Goal: Information Seeking & Learning: Learn about a topic

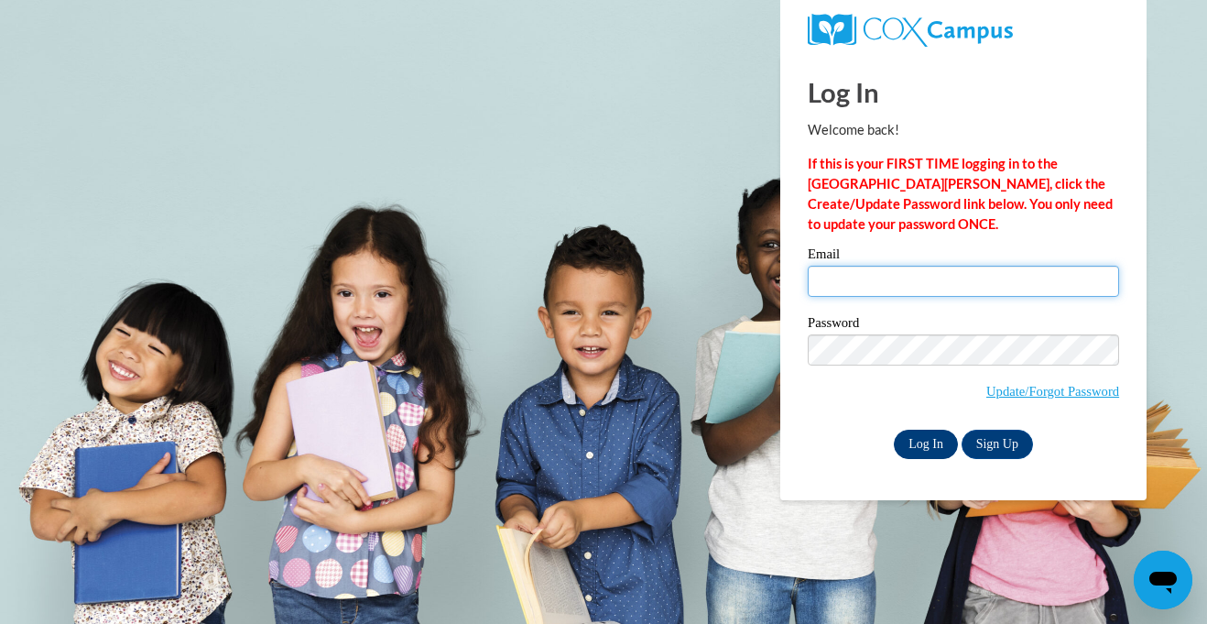
type input "kateygrace06@gmail.com"
click at [924, 435] on input "Log In" at bounding box center [926, 444] width 64 height 29
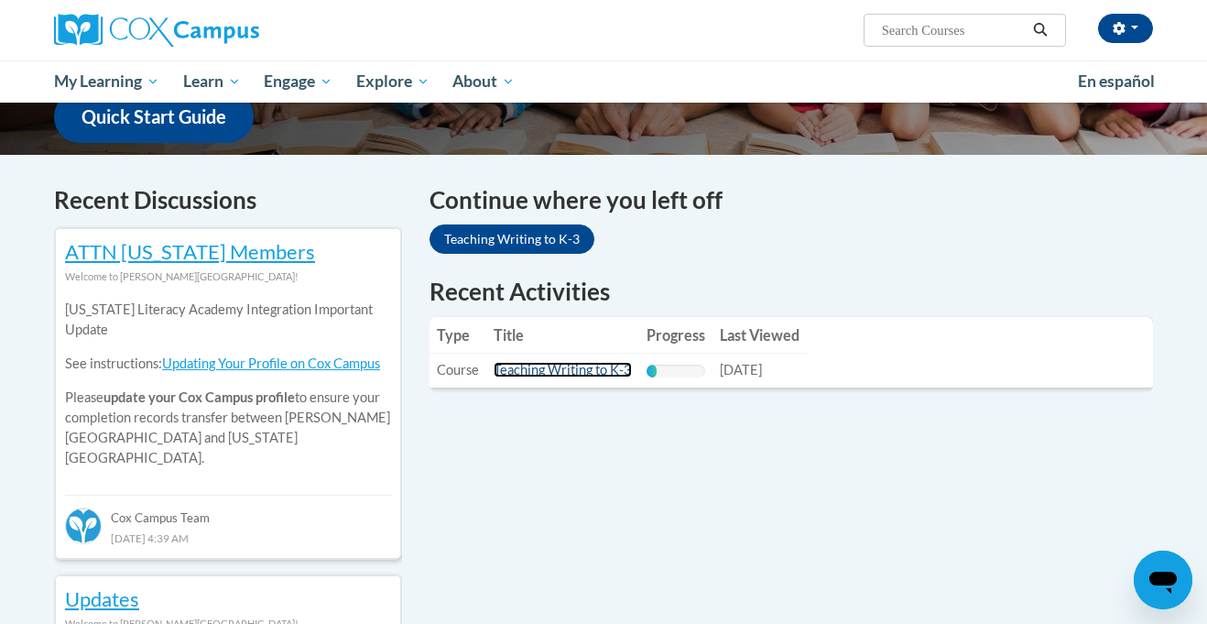
click at [579, 371] on link "Teaching Writing to K-3" at bounding box center [563, 370] width 138 height 16
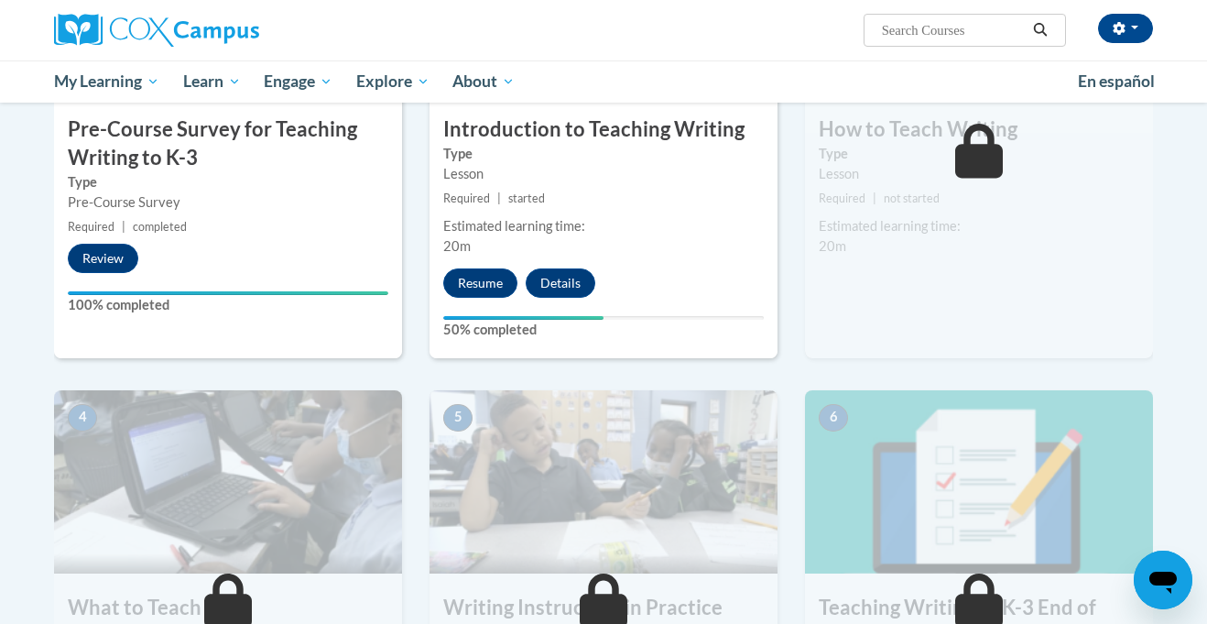
scroll to position [498, 0]
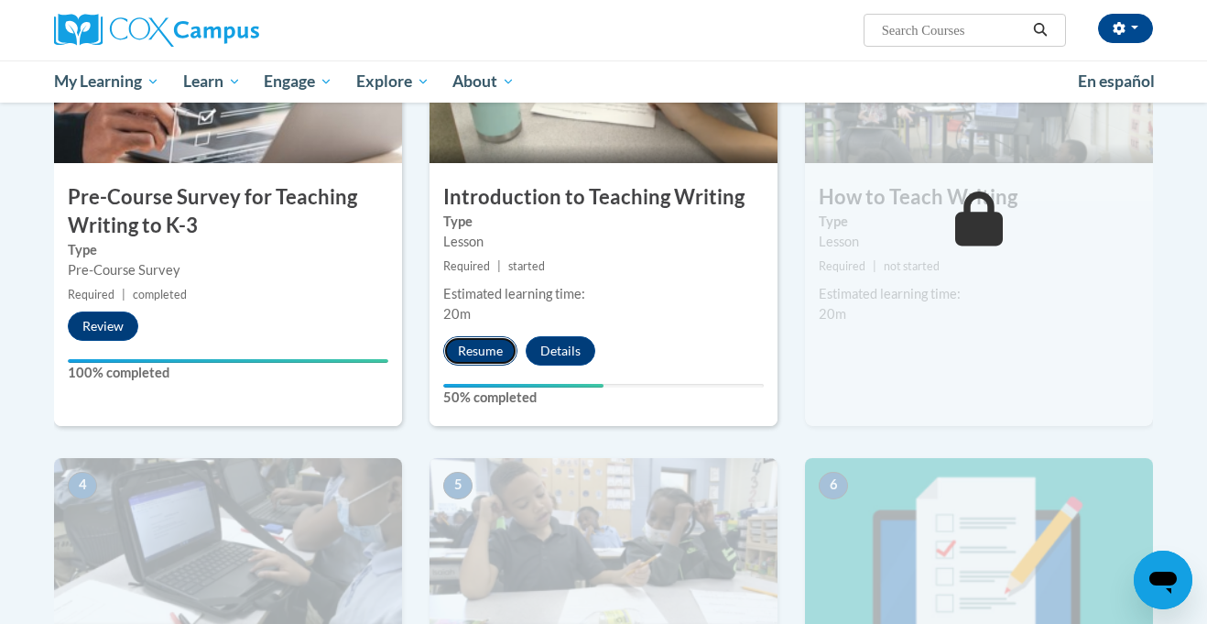
click at [491, 361] on button "Resume" at bounding box center [480, 350] width 74 height 29
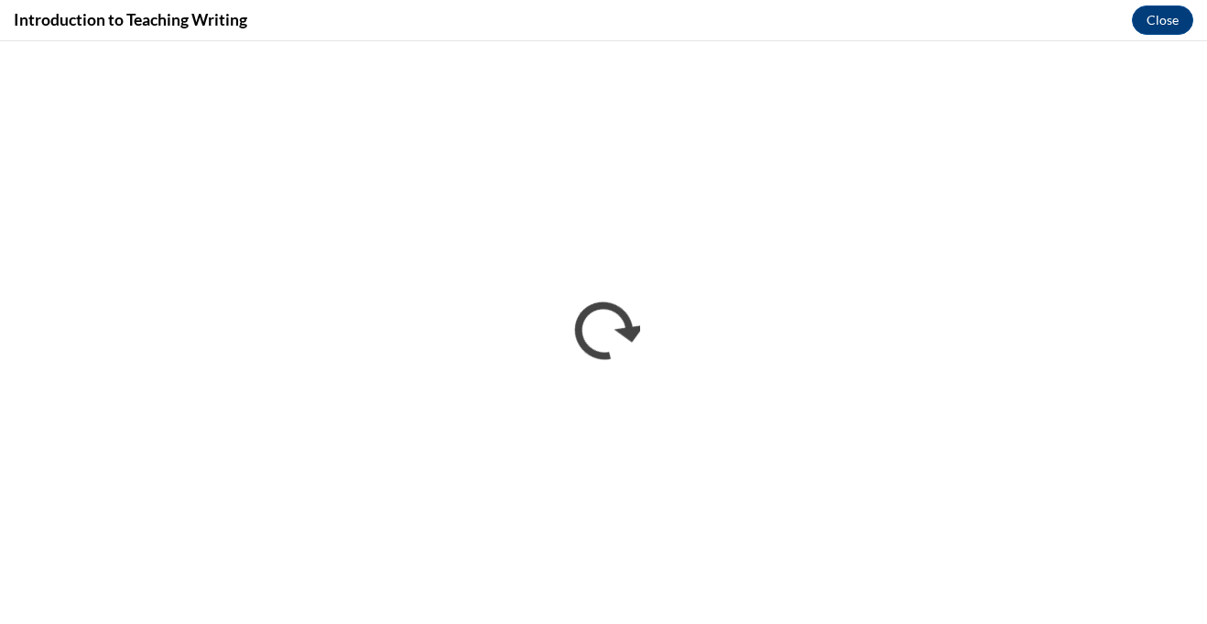
scroll to position [0, 0]
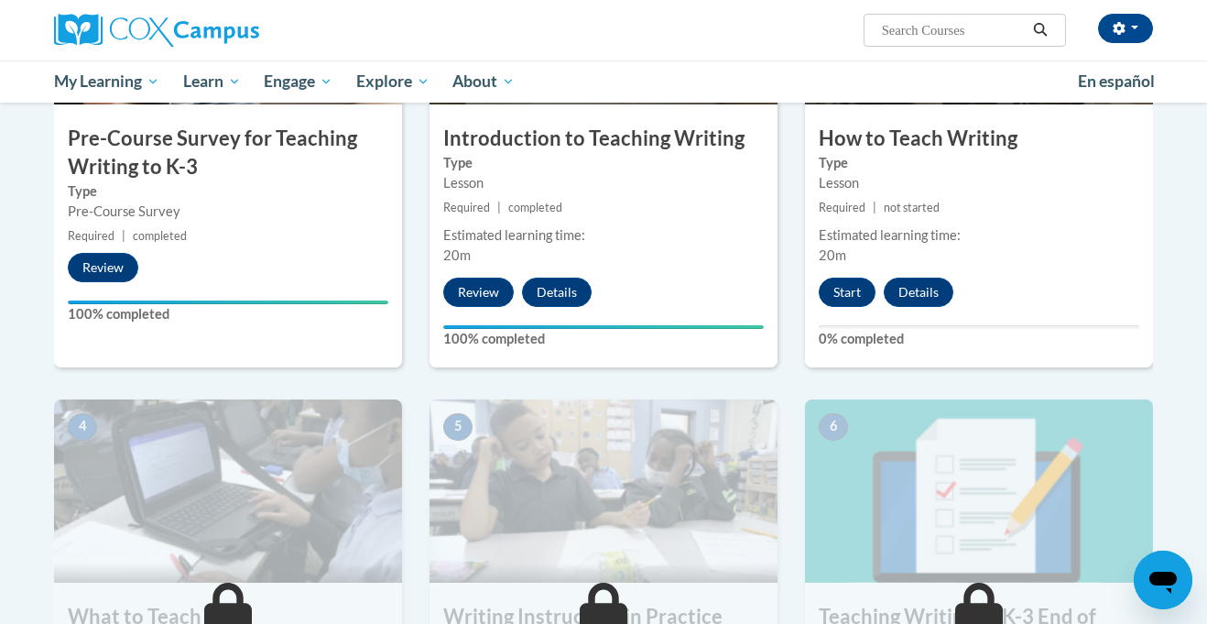
scroll to position [551, 0]
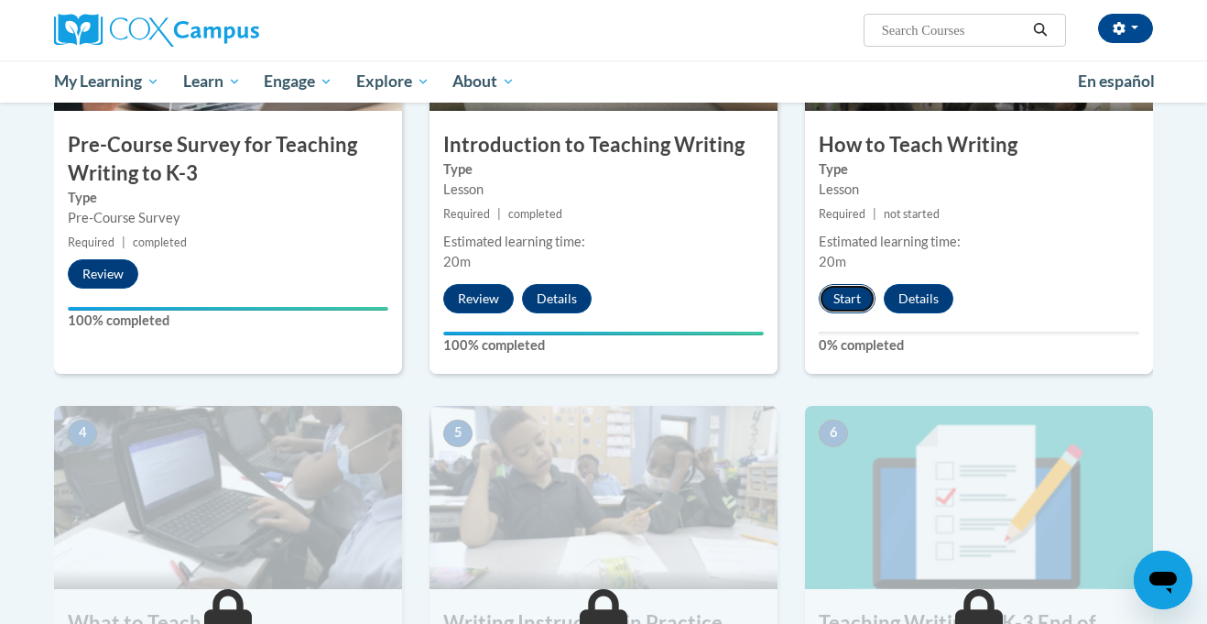
click at [846, 289] on button "Start" at bounding box center [847, 298] width 57 height 29
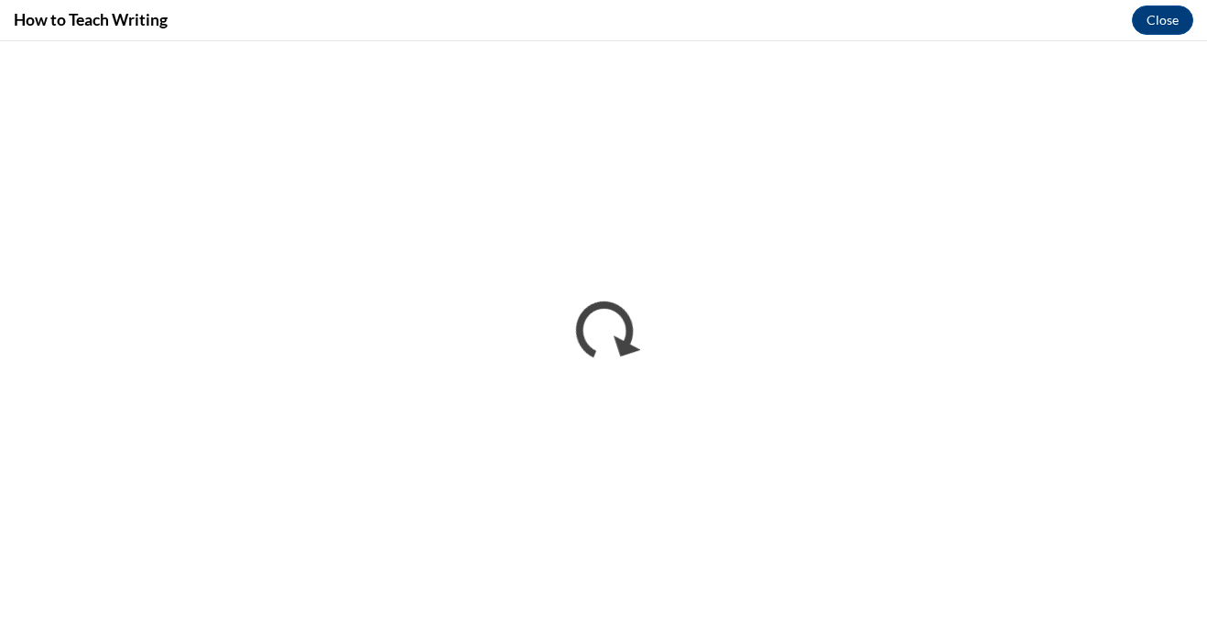
scroll to position [0, 0]
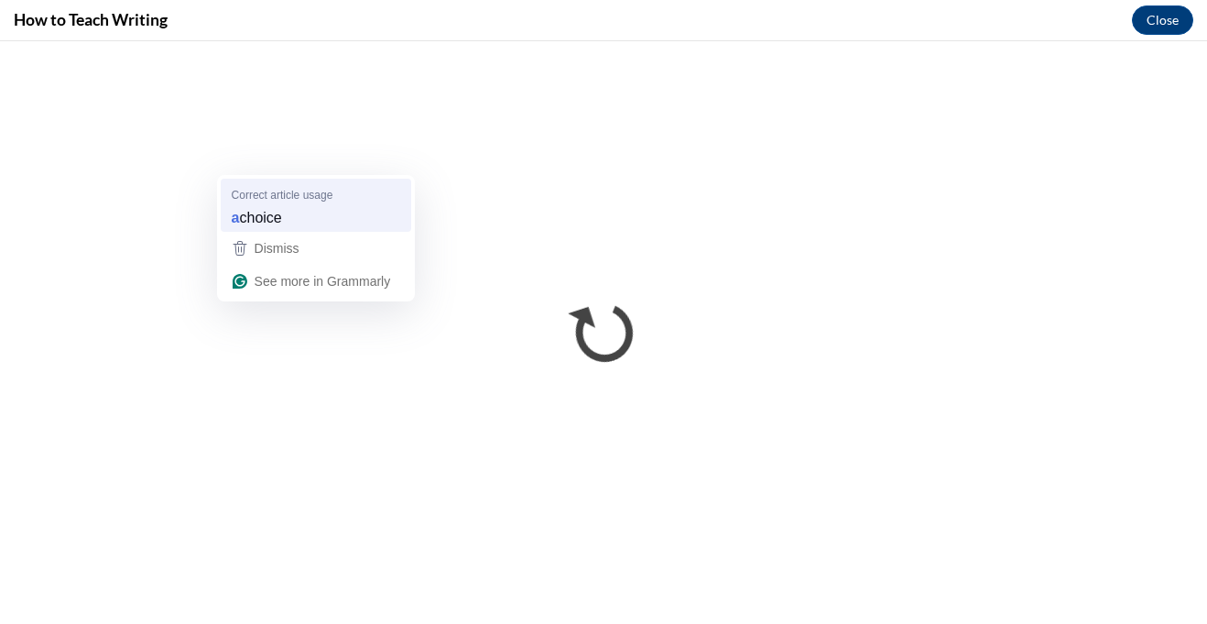
click at [314, 199] on span "Correct article usage" at bounding box center [283, 194] width 102 height 17
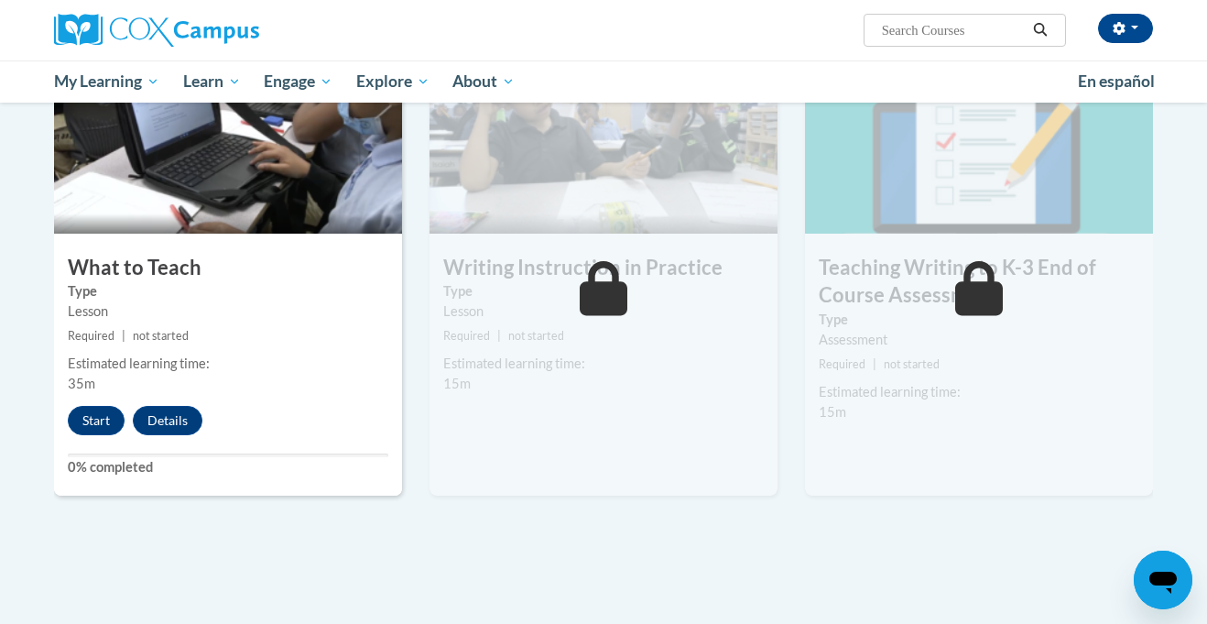
scroll to position [900, 0]
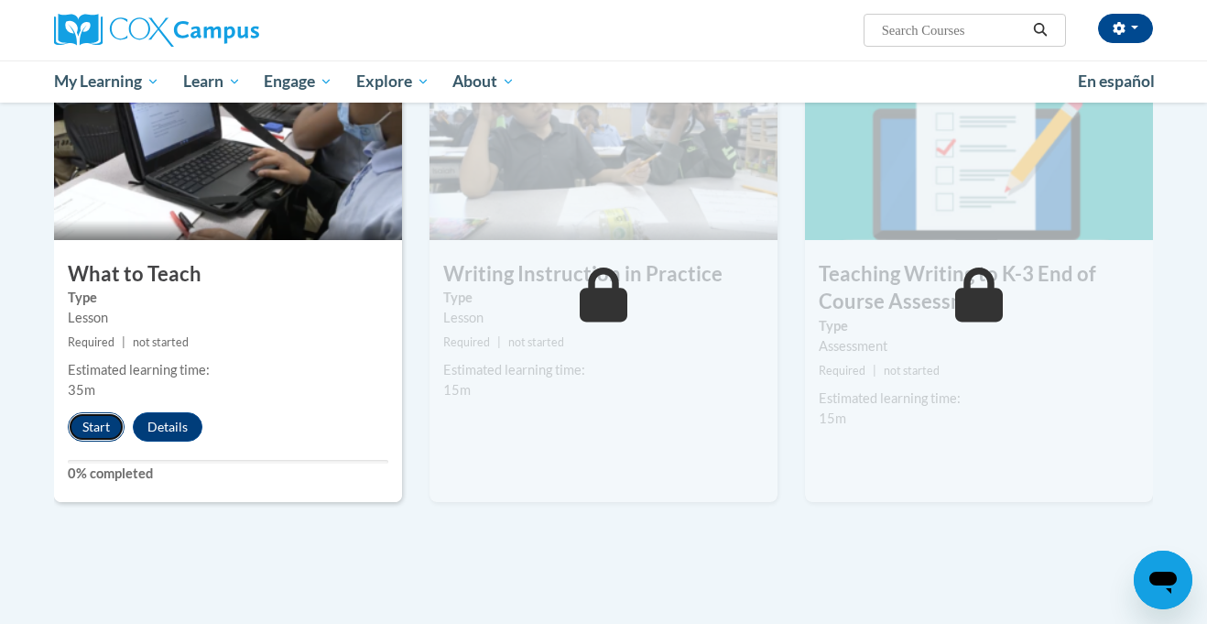
click at [95, 426] on button "Start" at bounding box center [96, 426] width 57 height 29
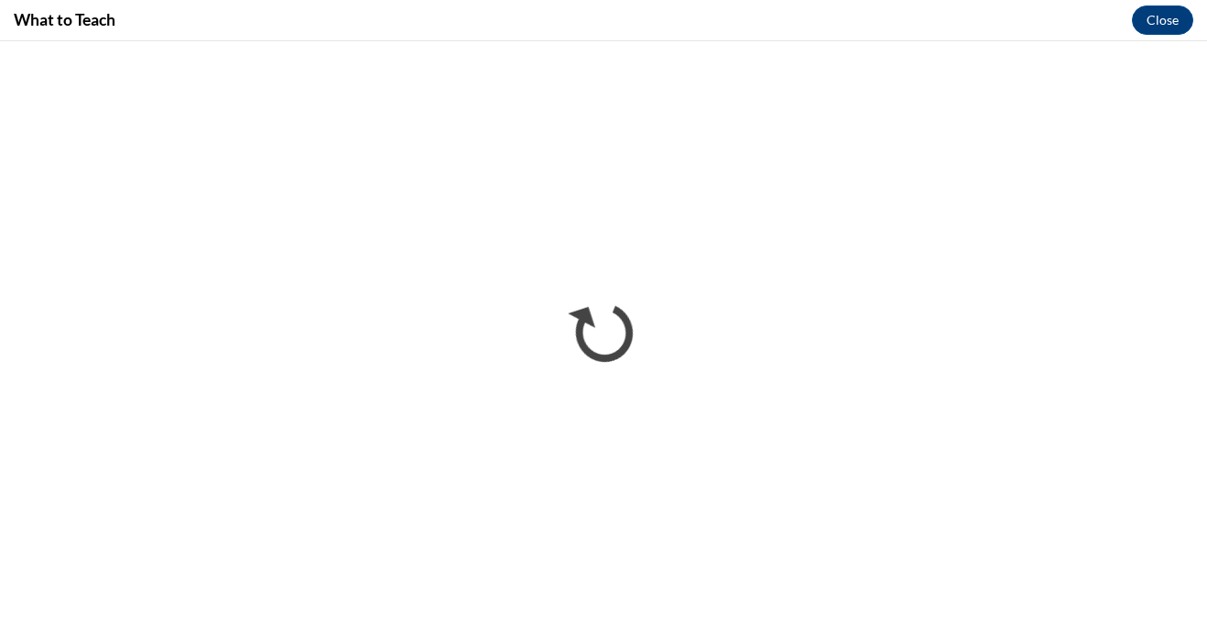
scroll to position [0, 0]
